Goal: Transaction & Acquisition: Purchase product/service

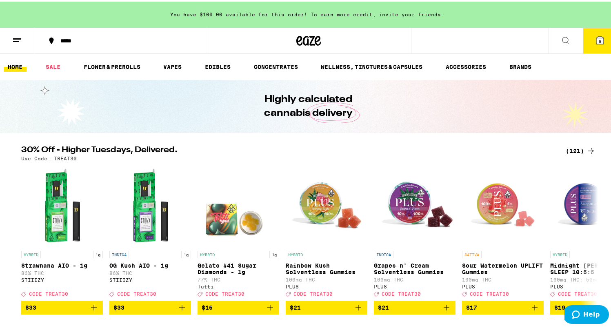
click at [597, 40] on icon at bounding box center [599, 38] width 7 height 7
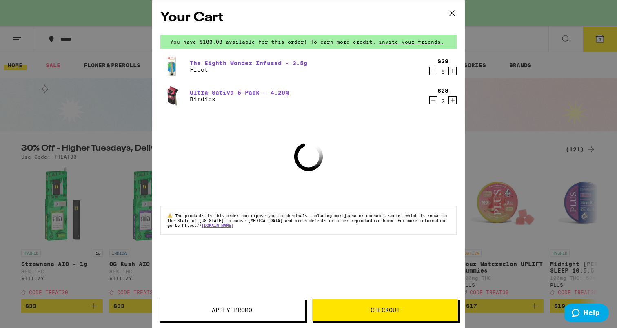
click at [433, 72] on icon "Decrement" at bounding box center [433, 71] width 7 height 10
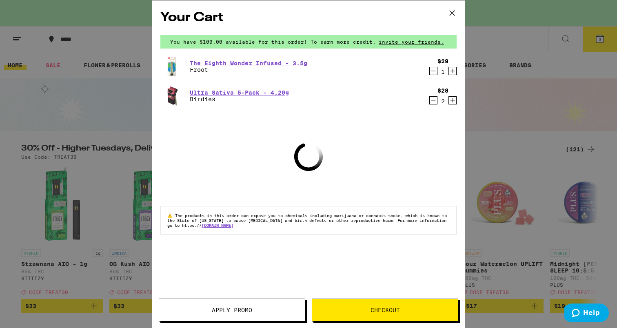
click at [433, 72] on icon "Decrement" at bounding box center [433, 71] width 7 height 10
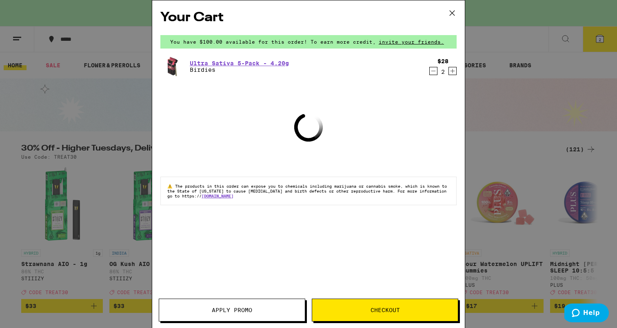
click at [433, 71] on icon "Decrement" at bounding box center [433, 71] width 4 height 0
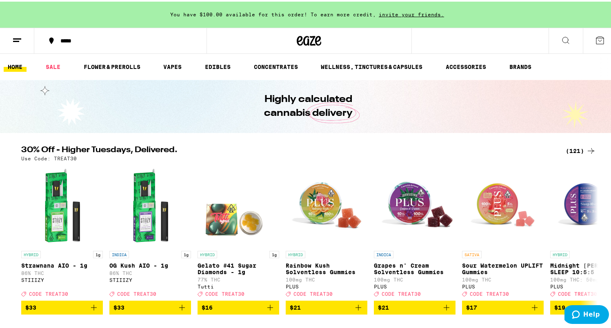
click at [433, 71] on div "Your Cart You have $100.00 available for this order! To earn more credit, invit…" at bounding box center [308, 164] width 617 height 328
click at [90, 311] on icon "Add to bag" at bounding box center [94, 306] width 10 height 10
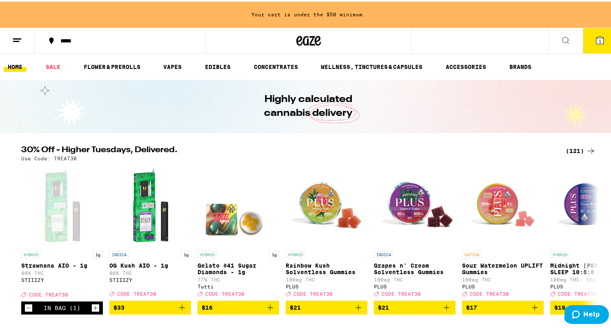
click at [585, 35] on button "1" at bounding box center [600, 39] width 34 height 25
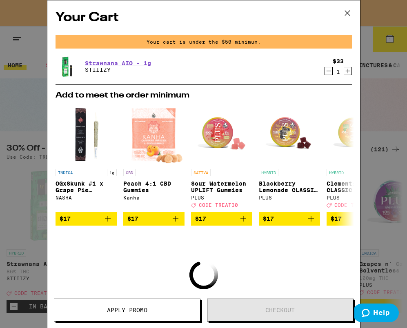
click at [349, 12] on icon at bounding box center [346, 13] width 5 height 5
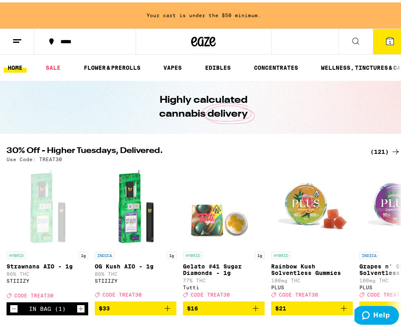
click at [386, 40] on icon at bounding box center [389, 38] width 7 height 7
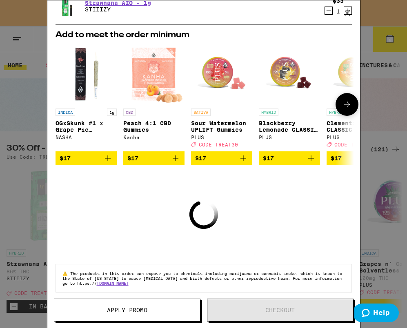
scroll to position [70, 0]
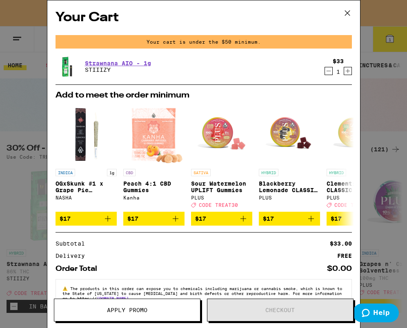
click at [347, 10] on icon at bounding box center [347, 13] width 12 height 12
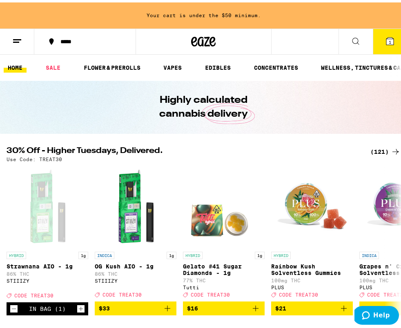
click at [388, 36] on icon at bounding box center [390, 39] width 10 height 10
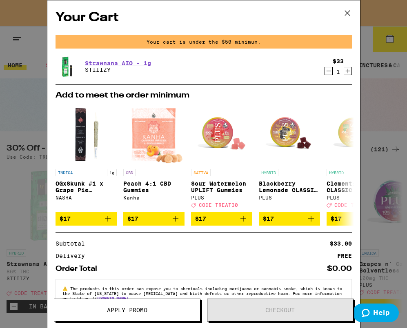
click at [347, 11] on icon at bounding box center [347, 13] width 12 height 12
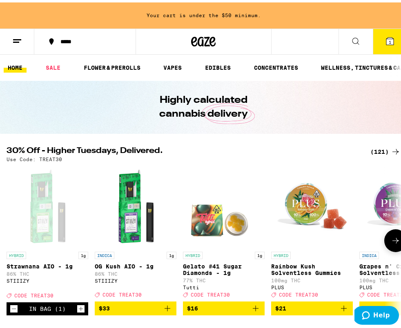
click at [82, 311] on icon "Increment" at bounding box center [80, 307] width 7 height 10
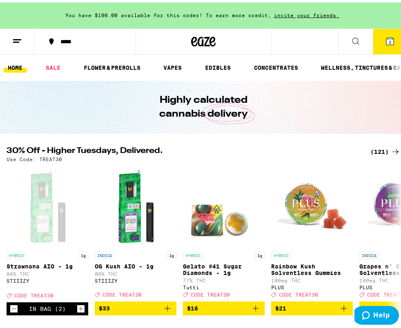
click at [389, 38] on button "2" at bounding box center [390, 39] width 34 height 25
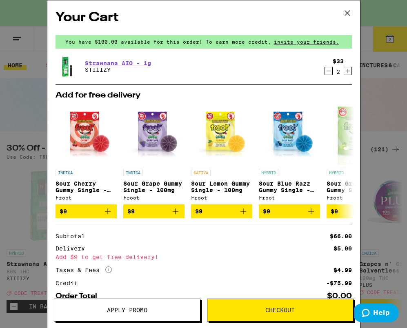
click at [325, 74] on icon "Decrement" at bounding box center [328, 71] width 7 height 10
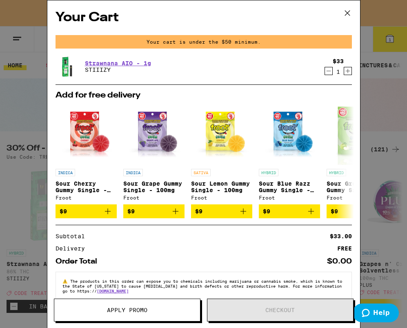
click at [325, 74] on icon "Decrement" at bounding box center [328, 71] width 7 height 10
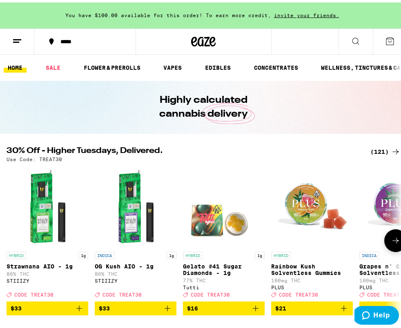
click at [257, 311] on icon "Add to bag" at bounding box center [256, 306] width 10 height 10
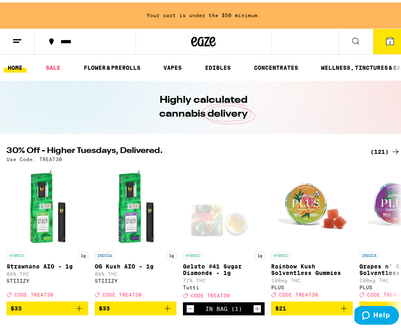
click at [386, 39] on icon at bounding box center [389, 38] width 7 height 7
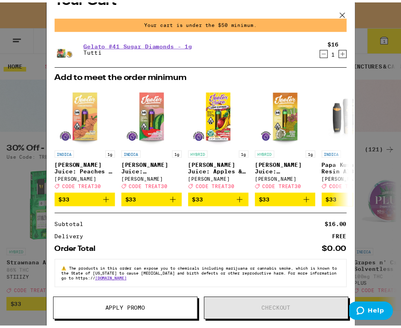
scroll to position [24, 0]
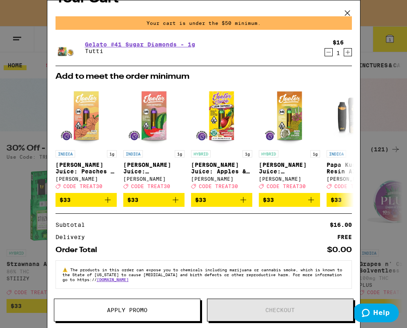
click at [347, 12] on icon at bounding box center [346, 13] width 5 height 5
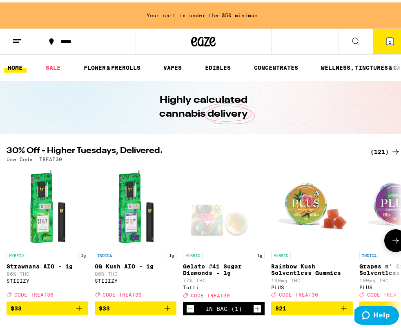
click at [169, 309] on icon "Add to bag" at bounding box center [167, 306] width 10 height 10
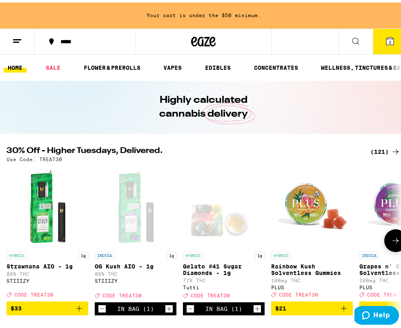
click at [79, 309] on icon "Add to bag" at bounding box center [79, 306] width 6 height 6
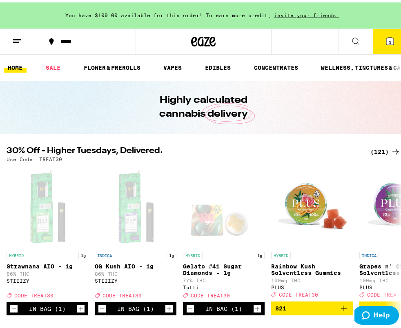
click at [389, 40] on span "3" at bounding box center [390, 39] width 2 height 5
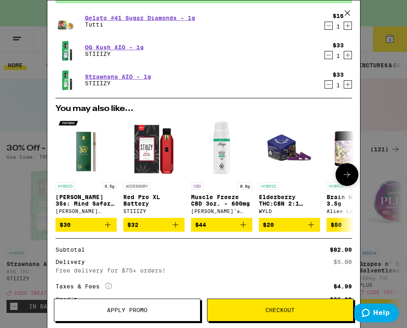
scroll to position [110, 0]
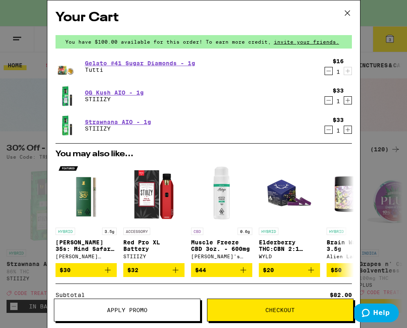
click at [345, 131] on icon "Increment" at bounding box center [347, 130] width 4 height 4
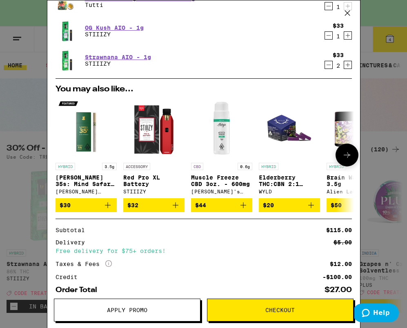
scroll to position [56, 0]
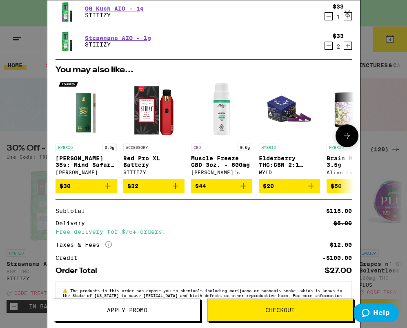
scroll to position [86, 0]
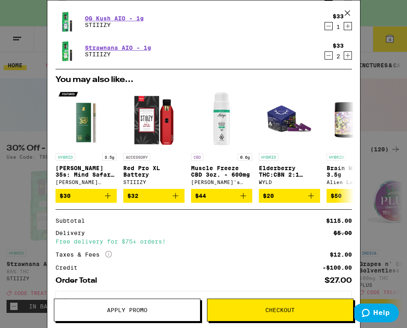
scroll to position [71, 0]
